Goal: Task Accomplishment & Management: Manage account settings

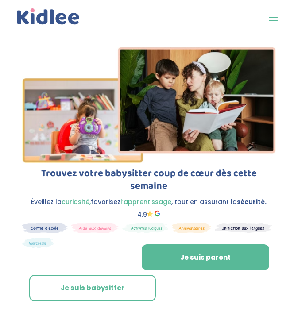
click at [273, 18] on span at bounding box center [273, 17] width 14 height 14
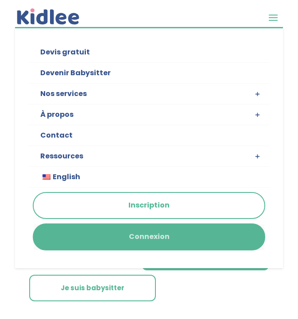
click at [153, 234] on link "Connexion" at bounding box center [149, 236] width 231 height 25
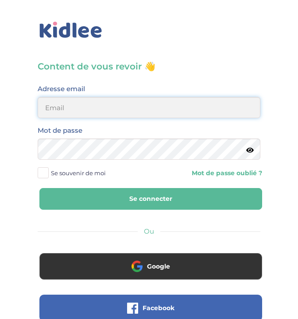
type input "steffycassamajor65@gmail.com"
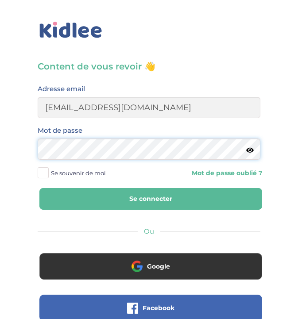
click at [150, 199] on button "Se connecter" at bounding box center [150, 199] width 223 height 22
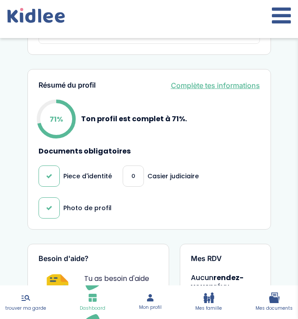
scroll to position [337, 0]
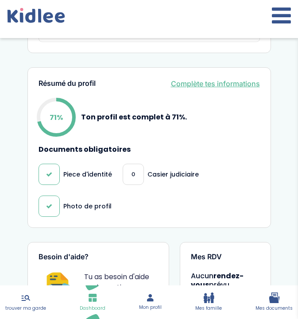
click at [209, 301] on icon at bounding box center [207, 298] width 6 height 10
